Goal: Transaction & Acquisition: Purchase product/service

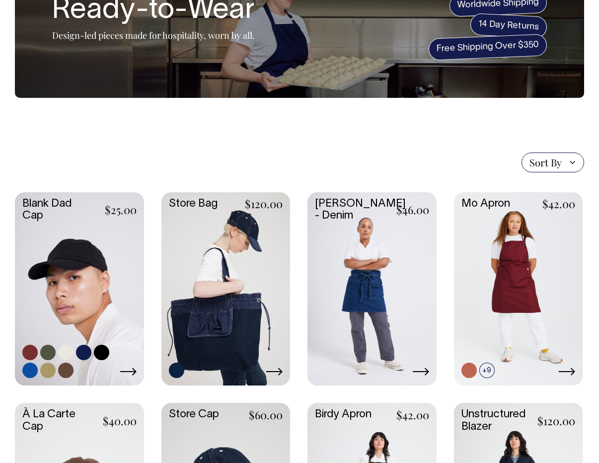
click at [64, 277] on link at bounding box center [79, 287] width 129 height 191
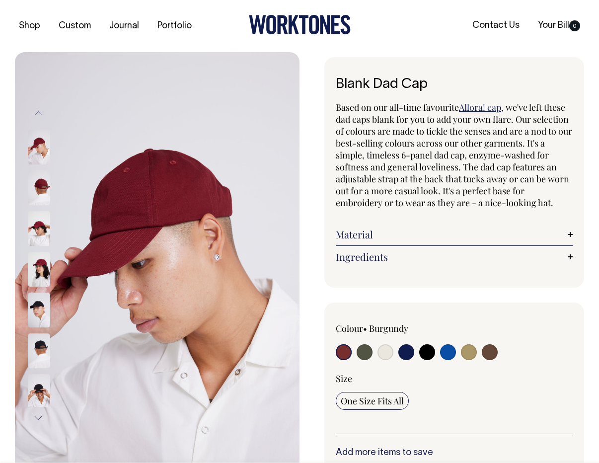
click at [449, 353] on input "radio" at bounding box center [448, 352] width 16 height 16
radio input "true"
select select "Worker Blue"
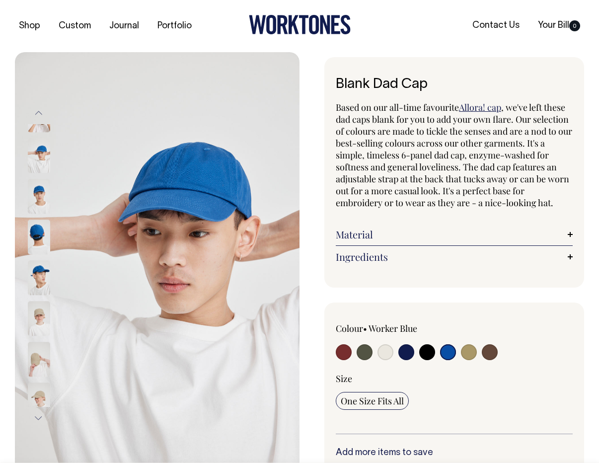
click at [366, 348] on input "radio" at bounding box center [365, 352] width 16 height 16
radio input "true"
select select "Olive"
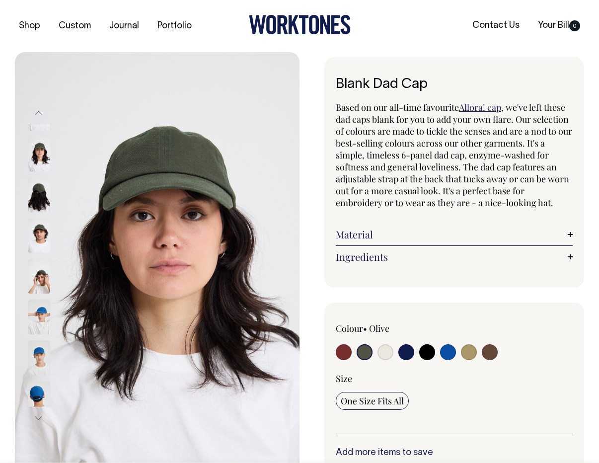
click at [490, 350] on input "radio" at bounding box center [490, 352] width 16 height 16
radio input "true"
select select "Espresso"
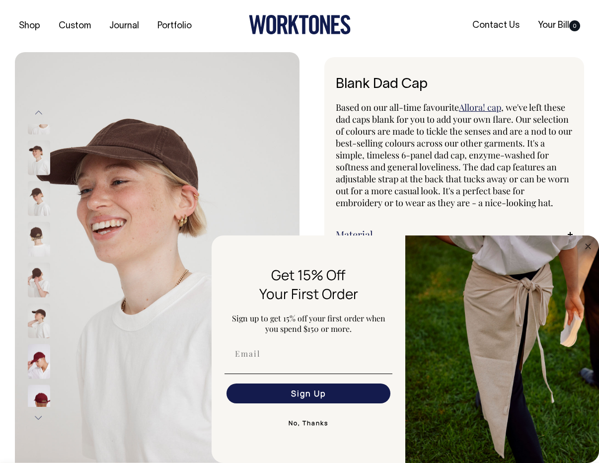
click at [311, 426] on button "No, Thanks" at bounding box center [309, 424] width 168 height 20
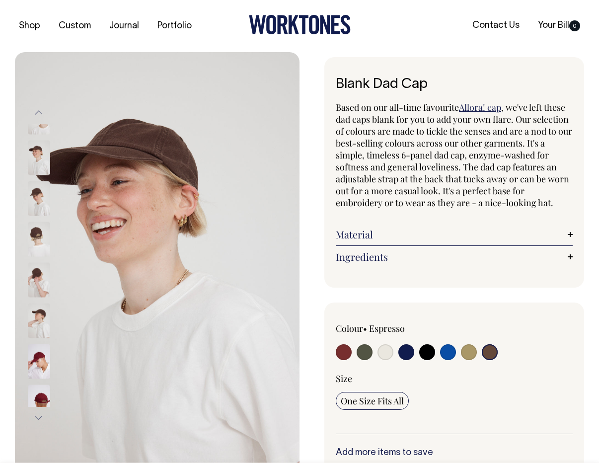
click at [385, 352] on input "radio" at bounding box center [386, 352] width 16 height 16
radio input "true"
select select "Natural"
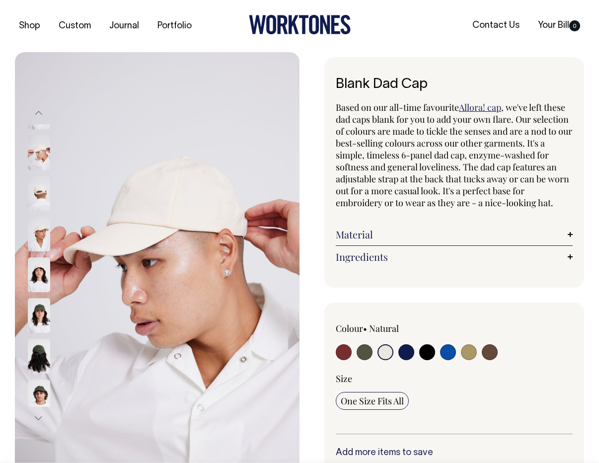
click at [430, 356] on input "radio" at bounding box center [428, 352] width 16 height 16
radio input "true"
select select "Black"
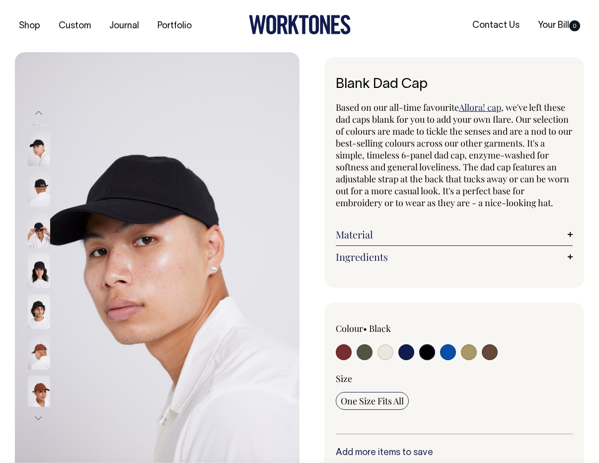
click at [411, 353] on input "radio" at bounding box center [407, 352] width 16 height 16
radio input "true"
select select "Dark Navy"
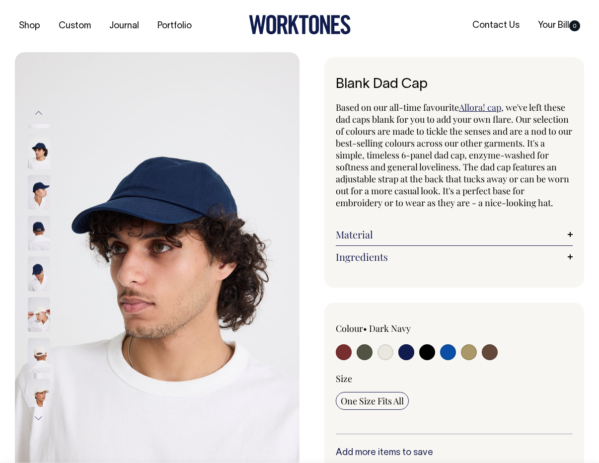
click at [488, 351] on input "radio" at bounding box center [490, 352] width 16 height 16
radio input "true"
select select "Espresso"
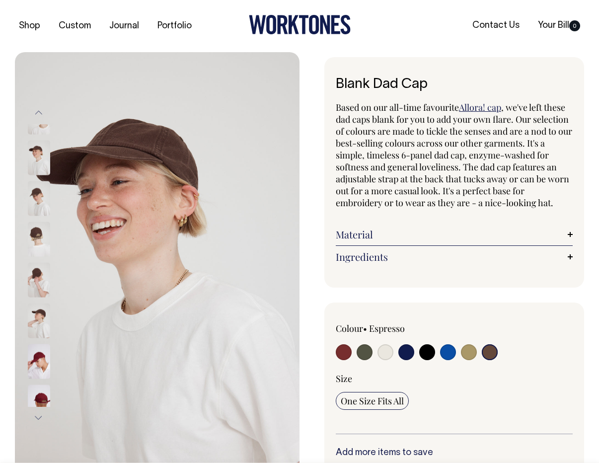
click at [342, 350] on input "radio" at bounding box center [344, 352] width 16 height 16
radio input "true"
select select "Burgundy"
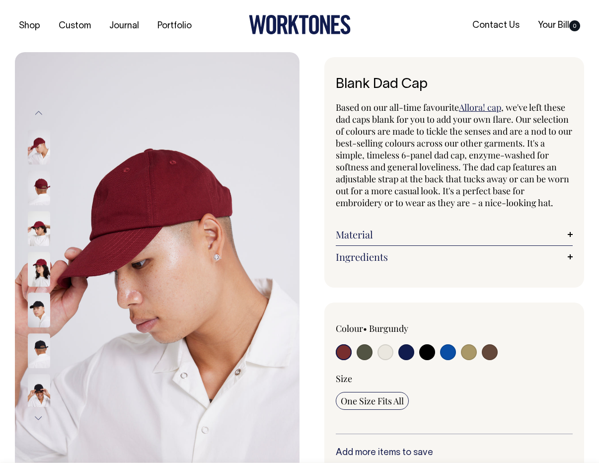
drag, startPoint x: 361, startPoint y: 353, endPoint x: 367, endPoint y: 355, distance: 6.8
click at [362, 353] on input "radio" at bounding box center [365, 352] width 16 height 16
radio input "true"
select select "Olive"
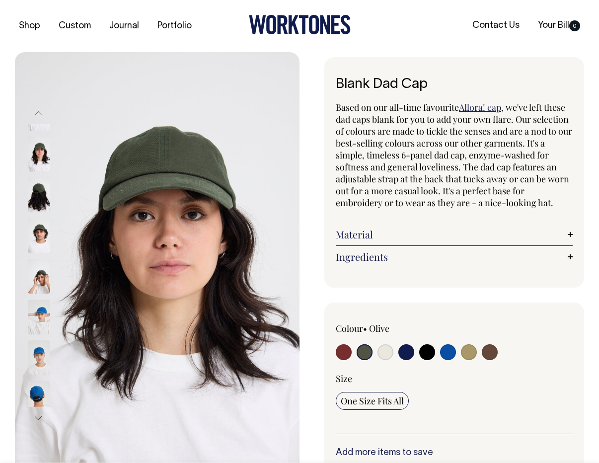
click at [390, 360] on label at bounding box center [386, 353] width 16 height 18
click at [390, 360] on input "radio" at bounding box center [386, 352] width 16 height 16
radio input "true"
select select "Natural"
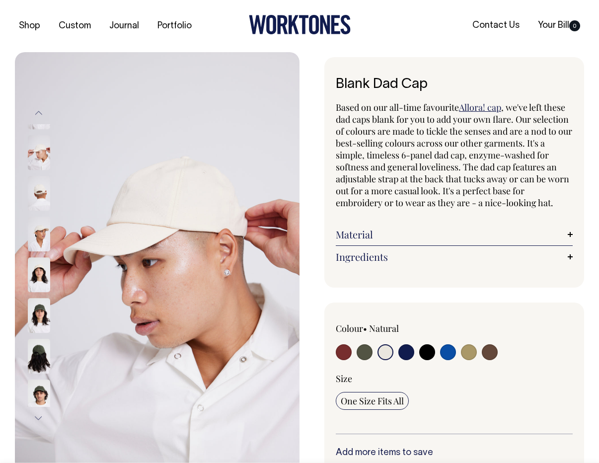
click at [480, 354] on div "Colour • Natural" at bounding box center [454, 343] width 237 height 40
click at [466, 355] on input "radio" at bounding box center [469, 352] width 16 height 16
radio input "true"
select select "Washed Khaki"
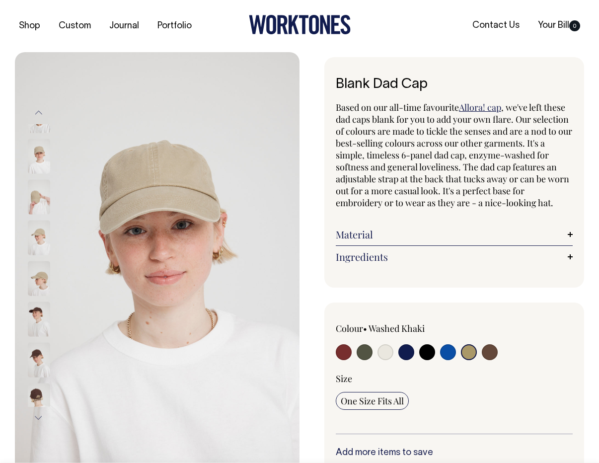
click at [493, 348] on input "radio" at bounding box center [490, 352] width 16 height 16
radio input "true"
select select "Espresso"
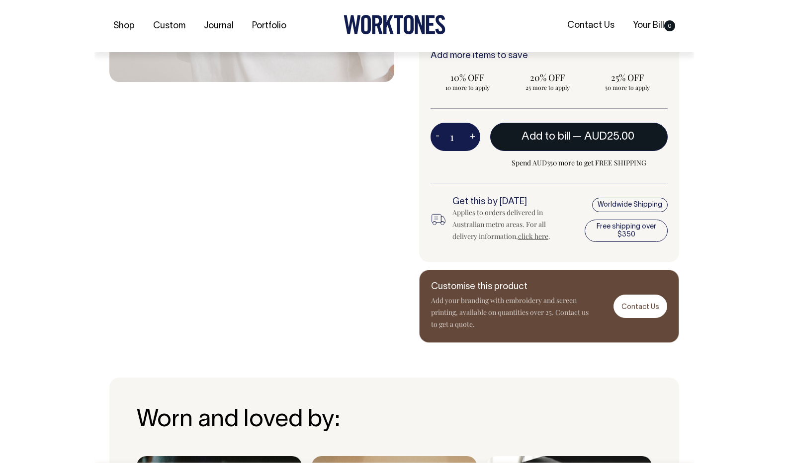
scroll to position [398, 0]
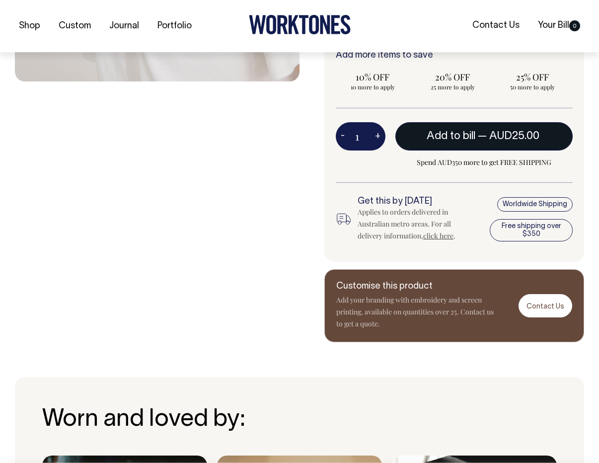
click at [496, 136] on span "AUD25.00" at bounding box center [515, 136] width 50 height 10
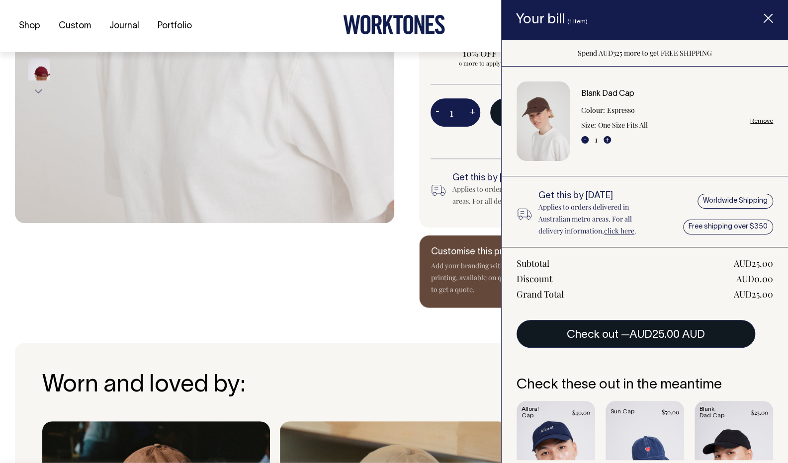
click at [599, 334] on span "AUD25.00 AUD" at bounding box center [667, 335] width 76 height 10
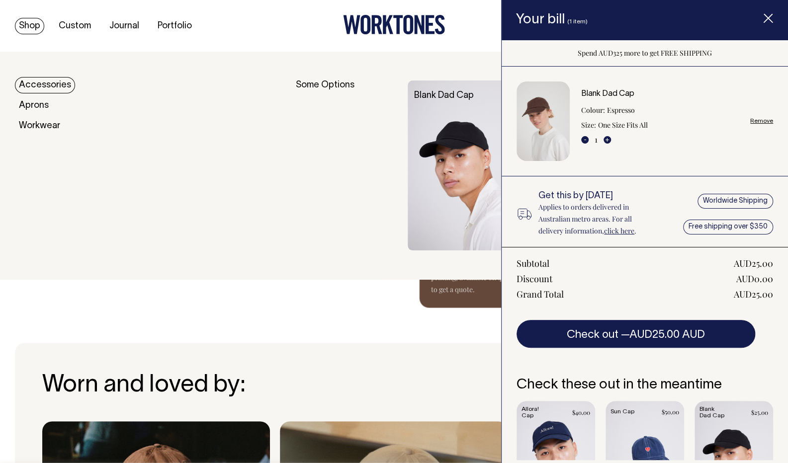
click at [26, 21] on link "Shop" at bounding box center [29, 26] width 29 height 16
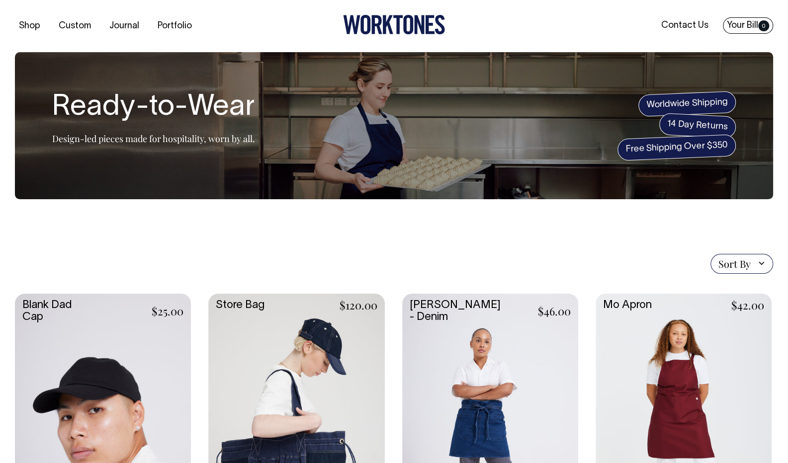
click at [751, 22] on link "Your Bill 0" at bounding box center [748, 25] width 50 height 16
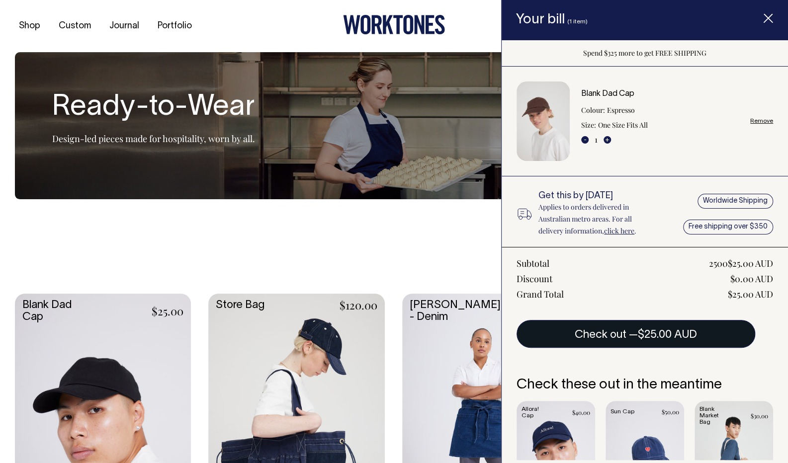
click at [672, 338] on span "$25.00 AUD" at bounding box center [667, 335] width 59 height 10
